Goal: Information Seeking & Learning: Learn about a topic

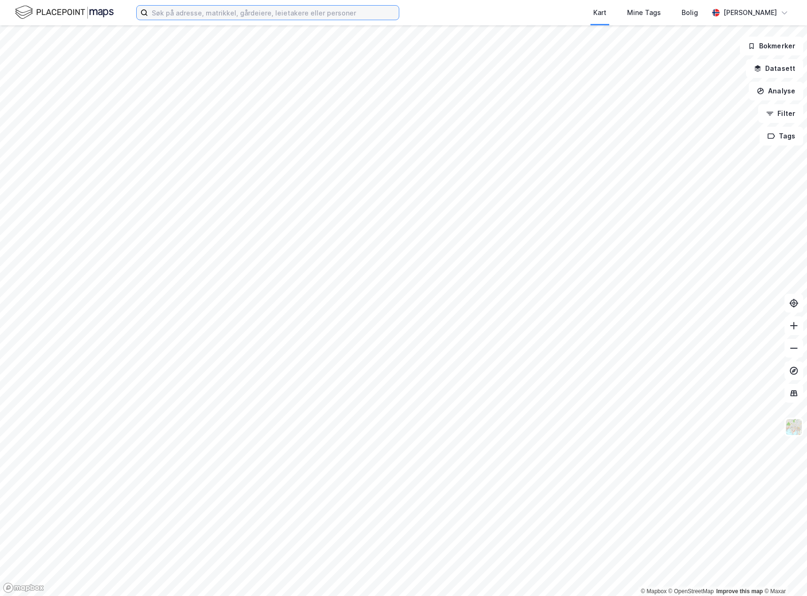
click at [252, 14] on input at bounding box center [273, 13] width 251 height 14
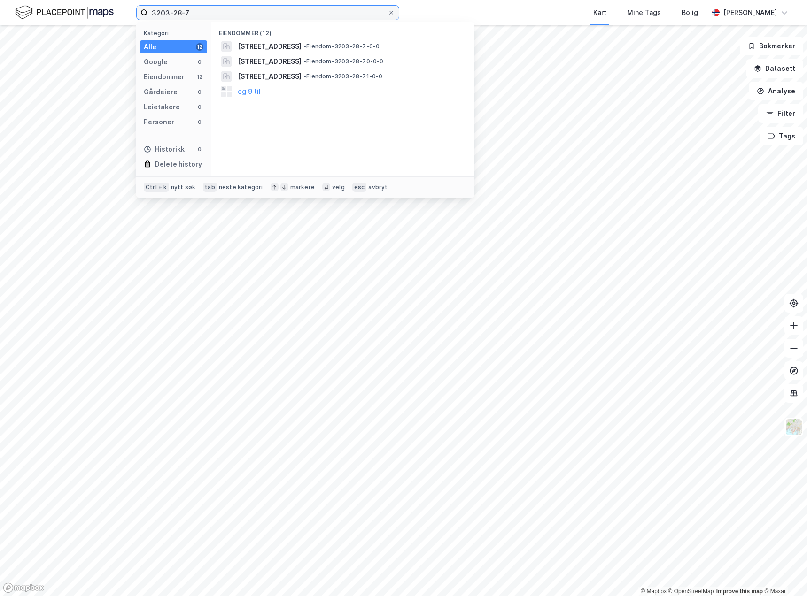
drag, startPoint x: 225, startPoint y: 9, endPoint x: 119, endPoint y: 3, distance: 106.3
click at [119, 3] on div "3203-28-7 Kategori Alle 12 Google 0 Eiendommer 12 Gårdeiere 0 Leietakere 0 Pers…" at bounding box center [403, 12] width 807 height 25
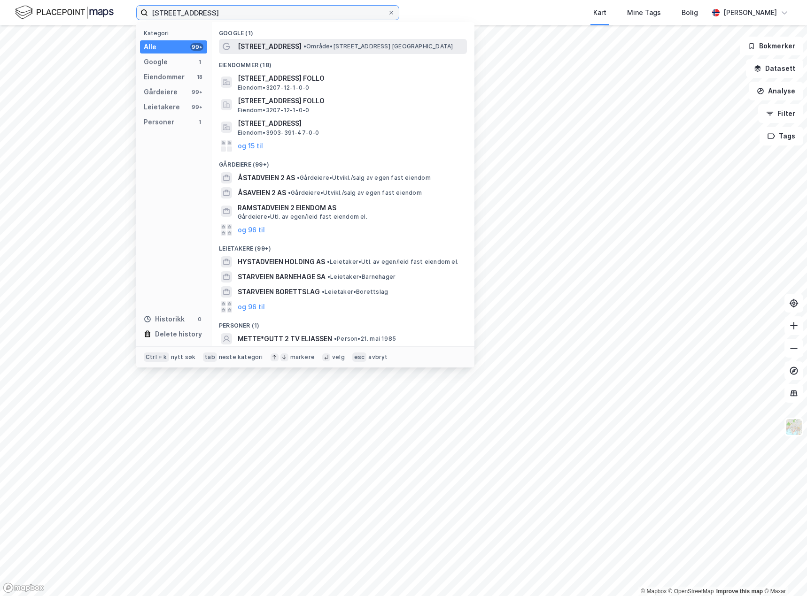
type input "[STREET_ADDRESS]"
click at [273, 49] on span "[STREET_ADDRESS]" at bounding box center [270, 46] width 64 height 11
click at [217, 17] on input "[STREET_ADDRESS]" at bounding box center [268, 13] width 240 height 14
click at [223, 43] on icon at bounding box center [227, 47] width 8 height 8
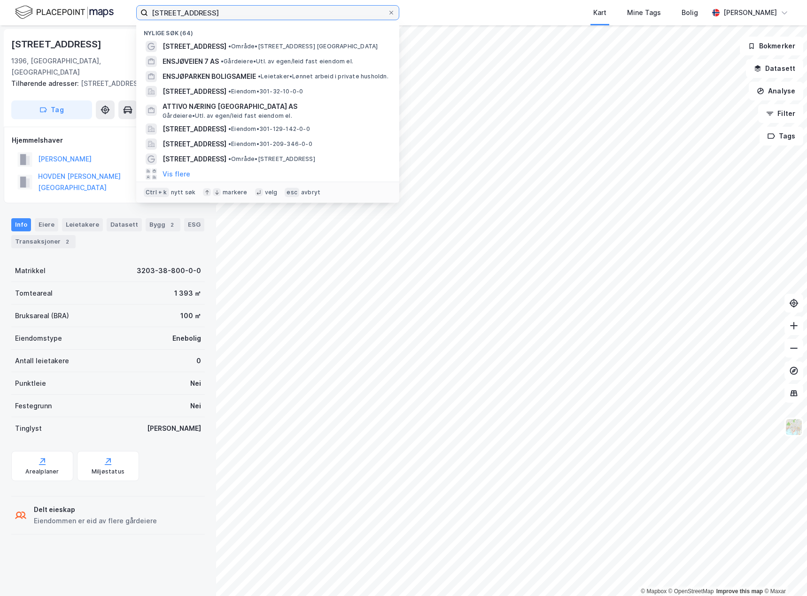
click at [184, 12] on input "[STREET_ADDRESS]" at bounding box center [268, 13] width 240 height 14
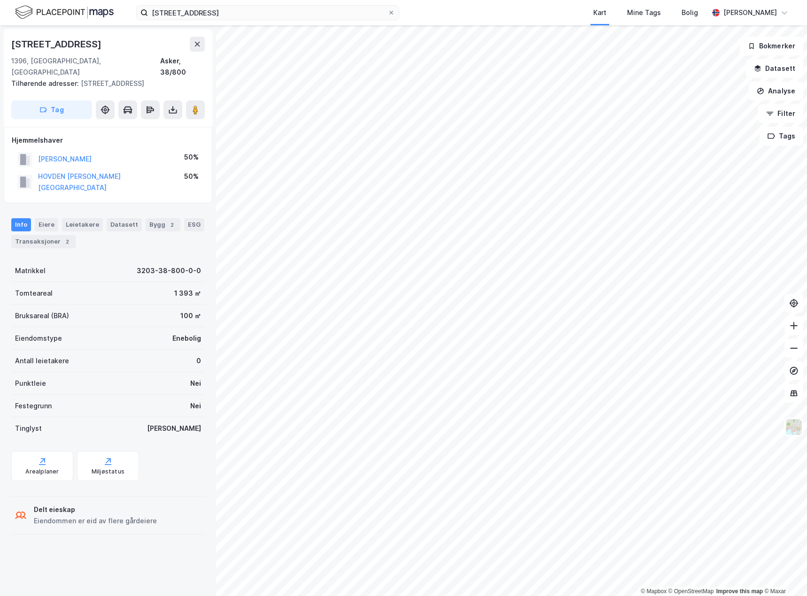
click at [102, 43] on div "[STREET_ADDRESS]" at bounding box center [107, 44] width 193 height 15
